Goal: Task Accomplishment & Management: Manage account settings

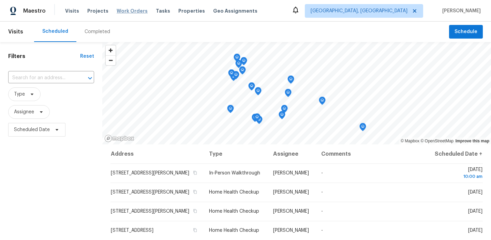
click at [129, 11] on span "Work Orders" at bounding box center [132, 11] width 31 height 7
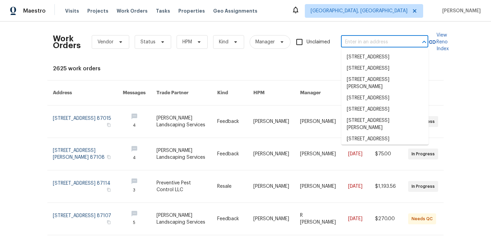
click at [357, 41] on input "text" at bounding box center [375, 42] width 68 height 11
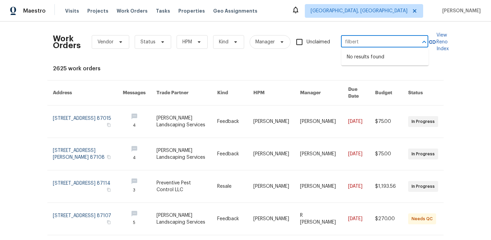
type input "filbert"
click at [381, 14] on span "[GEOGRAPHIC_DATA], [GEOGRAPHIC_DATA]" at bounding box center [359, 11] width 97 height 7
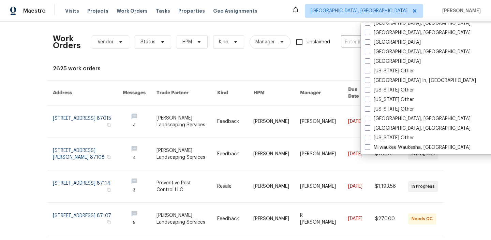
scroll to position [443, 0]
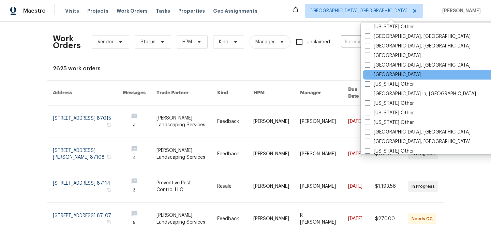
click at [369, 76] on span at bounding box center [367, 74] width 5 height 5
click at [369, 76] on input "[GEOGRAPHIC_DATA]" at bounding box center [367, 73] width 4 height 4
checkbox input "true"
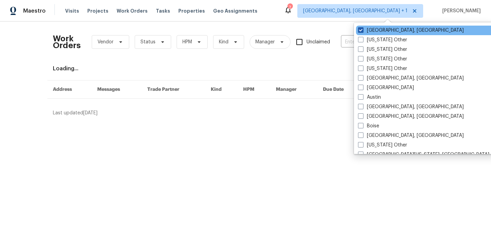
click at [361, 28] on span at bounding box center [360, 29] width 5 height 5
click at [361, 28] on input "[GEOGRAPHIC_DATA], [GEOGRAPHIC_DATA]" at bounding box center [360, 29] width 4 height 4
checkbox input "false"
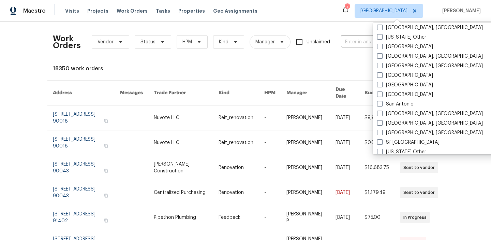
scroll to position [842, 0]
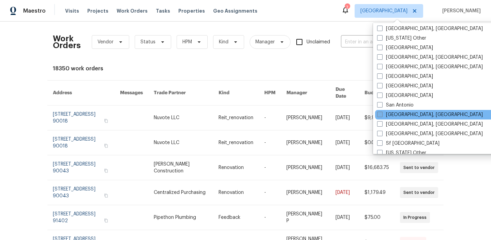
click at [383, 114] on label "[GEOGRAPHIC_DATA], [GEOGRAPHIC_DATA]" at bounding box center [430, 114] width 106 height 7
click at [382, 114] on input "[GEOGRAPHIC_DATA], [GEOGRAPHIC_DATA]" at bounding box center [379, 113] width 4 height 4
checkbox input "true"
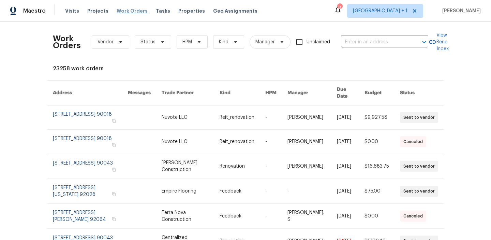
click at [126, 8] on span "Work Orders" at bounding box center [132, 11] width 31 height 7
click at [126, 11] on span "Work Orders" at bounding box center [132, 11] width 31 height 7
click at [120, 13] on span "Work Orders" at bounding box center [132, 11] width 31 height 7
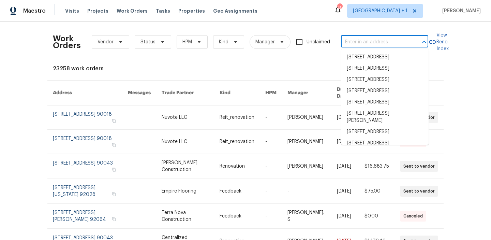
click at [364, 37] on input "text" at bounding box center [375, 42] width 68 height 11
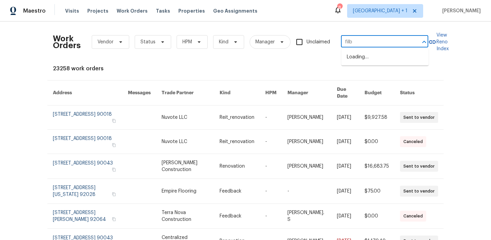
type input "filbe"
click at [359, 57] on li "[STREET_ADDRESS]" at bounding box center [384, 57] width 87 height 11
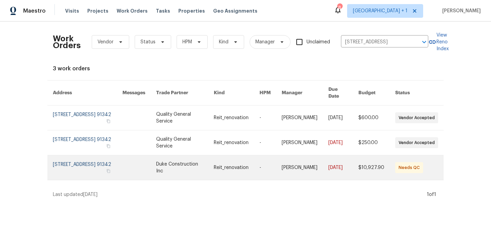
click at [264, 157] on link at bounding box center [271, 167] width 22 height 25
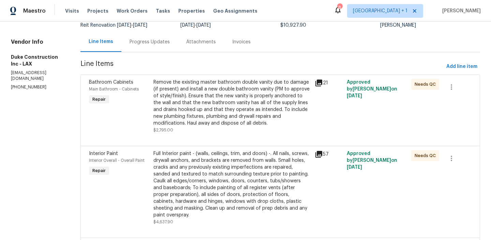
scroll to position [79, 0]
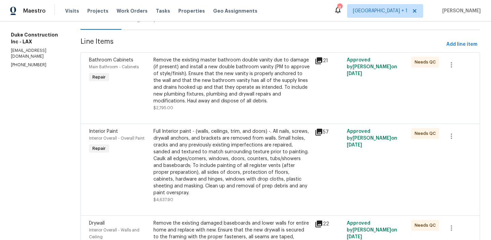
click at [322, 59] on icon at bounding box center [319, 60] width 7 height 7
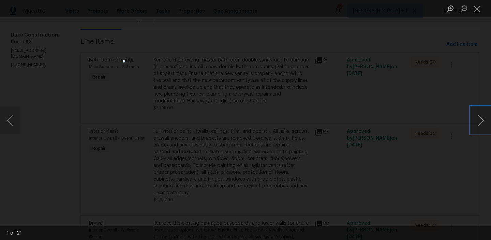
click at [480, 123] on button "Next image" at bounding box center [481, 119] width 20 height 27
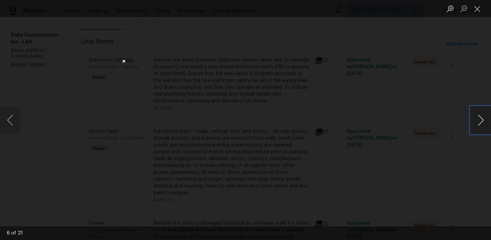
click at [480, 123] on button "Next image" at bounding box center [481, 119] width 20 height 27
click at [475, 13] on button "Close lightbox" at bounding box center [478, 9] width 14 height 12
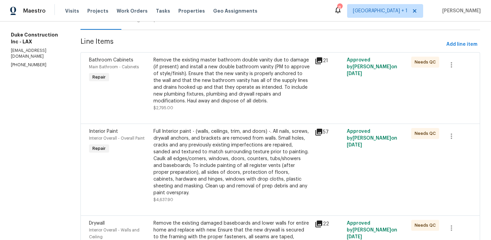
click at [235, 62] on div "Remove the existing master bathroom double vanity due to damage (if present) an…" at bounding box center [231, 81] width 157 height 48
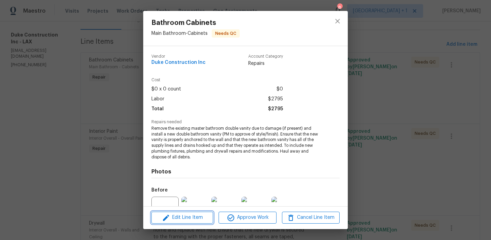
click at [185, 216] on span "Edit Line Item" at bounding box center [182, 217] width 58 height 9
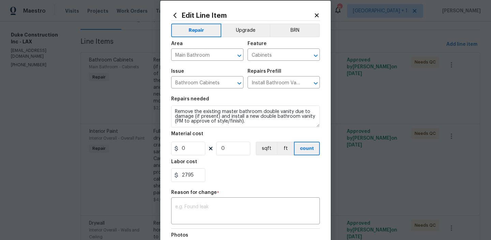
scroll to position [0, 0]
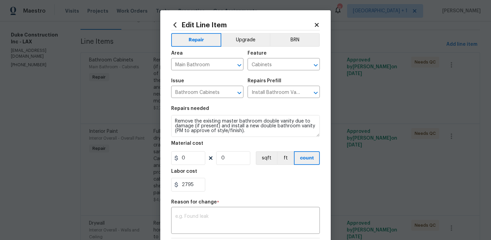
click at [316, 23] on icon at bounding box center [317, 25] width 6 height 6
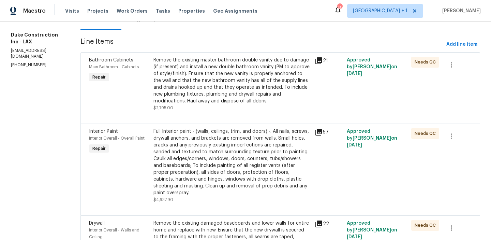
click at [275, 67] on div "Remove the existing master bathroom double vanity due to damage (if present) an…" at bounding box center [231, 81] width 157 height 48
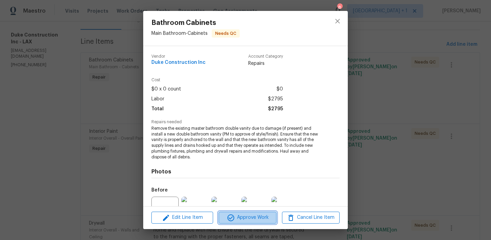
click at [249, 216] on span "Approve Work" at bounding box center [248, 217] width 54 height 9
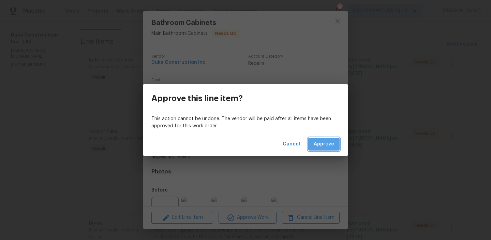
click at [322, 146] on span "Approve" at bounding box center [324, 144] width 20 height 9
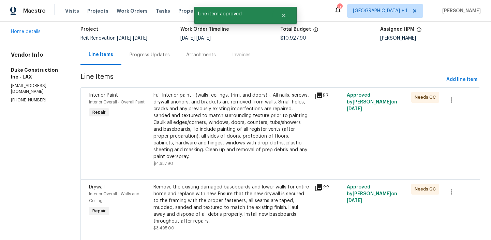
scroll to position [52, 0]
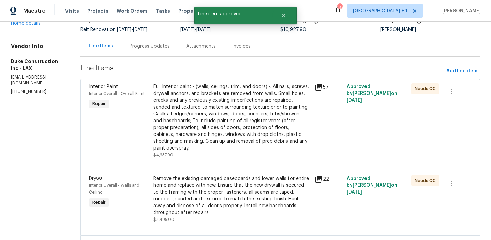
click at [278, 114] on div "Full Interior paint - (walls, ceilings, trim, and doors) -. All nails, screws, …" at bounding box center [231, 117] width 157 height 68
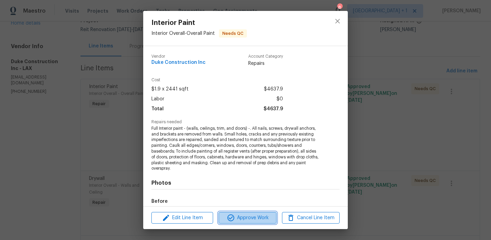
click at [249, 218] on span "Approve Work" at bounding box center [248, 218] width 54 height 9
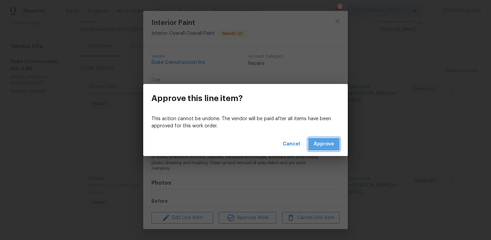
click at [323, 142] on span "Approve" at bounding box center [324, 144] width 20 height 9
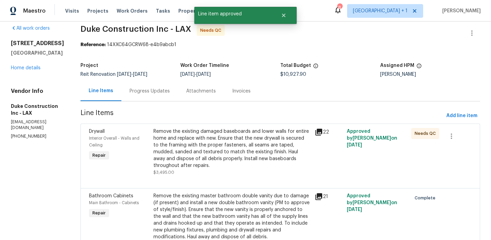
scroll to position [8, 0]
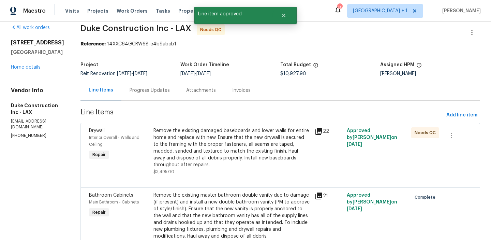
click at [248, 141] on div "Remove the existing damaged baseboards and lower walls for entire home and repl…" at bounding box center [231, 147] width 157 height 41
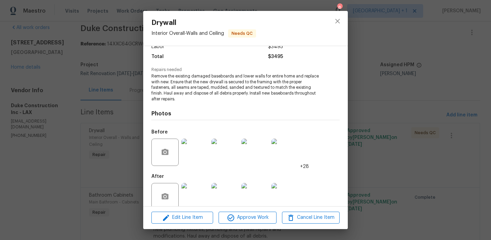
scroll to position [56, 0]
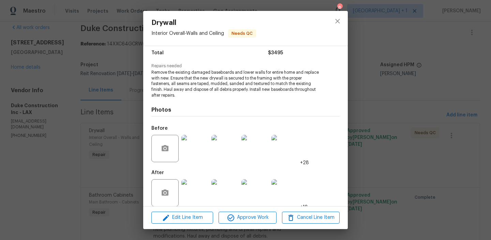
click at [193, 199] on img at bounding box center [194, 192] width 27 height 27
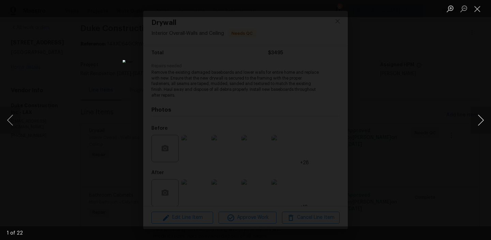
click at [480, 125] on button "Next image" at bounding box center [481, 119] width 20 height 27
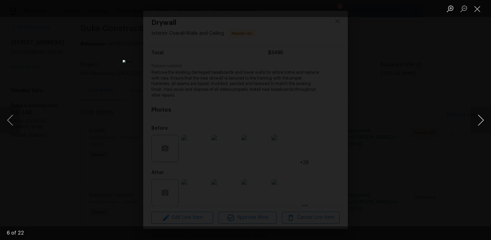
click at [480, 125] on button "Next image" at bounding box center [481, 119] width 20 height 27
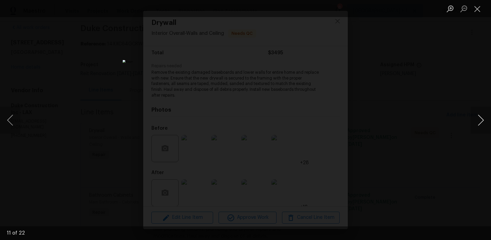
click at [480, 125] on button "Next image" at bounding box center [481, 119] width 20 height 27
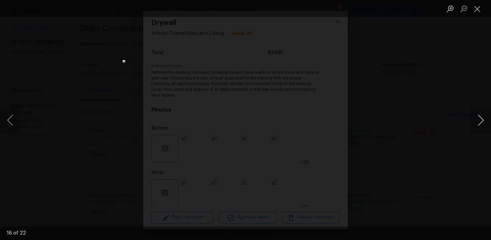
click at [480, 125] on button "Next image" at bounding box center [481, 119] width 20 height 27
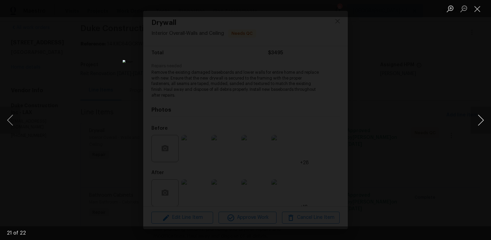
click at [480, 125] on button "Next image" at bounding box center [481, 119] width 20 height 27
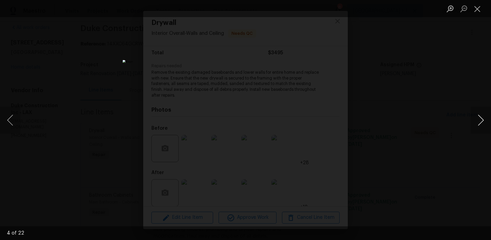
click at [480, 125] on button "Next image" at bounding box center [481, 119] width 20 height 27
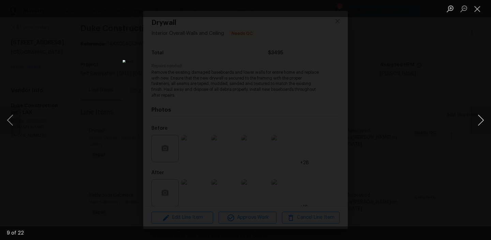
click at [480, 125] on button "Next image" at bounding box center [481, 119] width 20 height 27
click at [480, 8] on button "Close lightbox" at bounding box center [478, 9] width 14 height 12
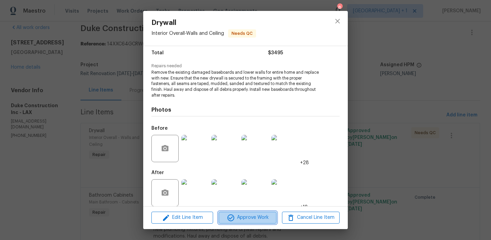
click at [246, 221] on span "Approve Work" at bounding box center [248, 217] width 54 height 9
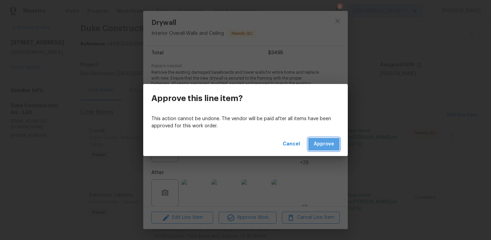
click at [327, 145] on span "Approve" at bounding box center [324, 144] width 20 height 9
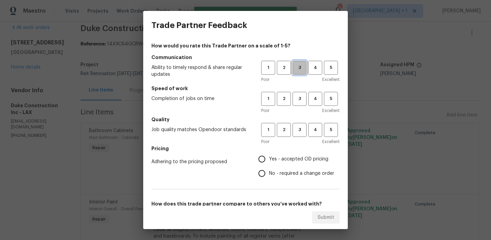
click at [297, 70] on span "3" at bounding box center [299, 68] width 13 height 8
click at [297, 95] on span "3" at bounding box center [299, 99] width 13 height 8
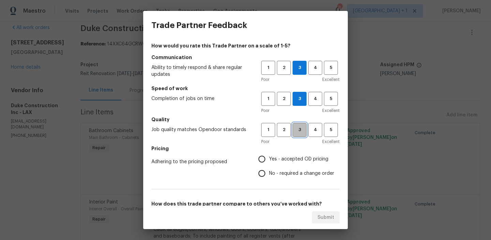
click at [296, 128] on span "3" at bounding box center [299, 130] width 13 height 8
click at [261, 160] on input "Yes - accepted OD pricing" at bounding box center [262, 159] width 14 height 14
radio input "true"
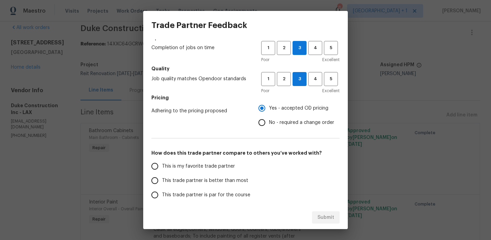
scroll to position [59, 0]
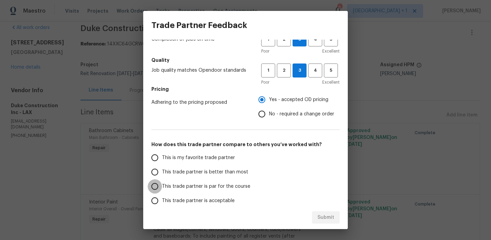
click at [157, 186] on input "This trade partner is par for the course" at bounding box center [155, 186] width 14 height 14
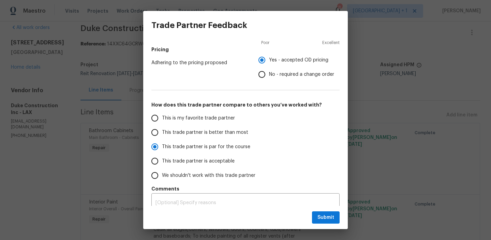
scroll to position [106, 0]
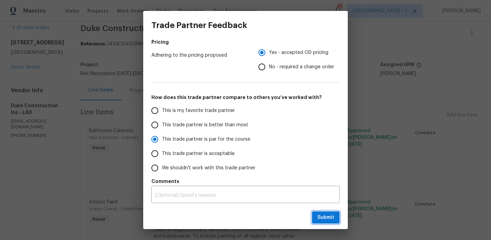
click at [321, 213] on button "Submit" at bounding box center [326, 217] width 28 height 13
radio input "true"
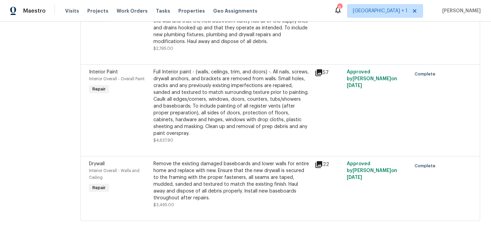
scroll to position [0, 0]
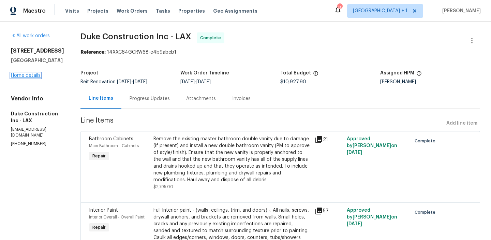
click at [23, 78] on link "Home details" at bounding box center [26, 75] width 30 height 5
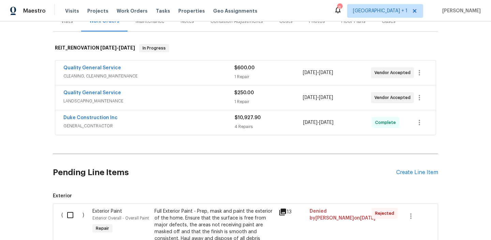
scroll to position [90, 0]
